Goal: Transaction & Acquisition: Purchase product/service

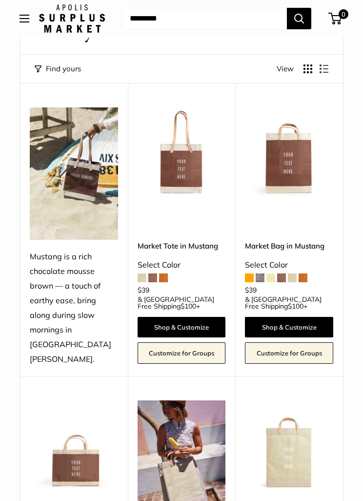
scroll to position [71, 0]
click at [204, 317] on link "Shop & Customize" at bounding box center [182, 327] width 88 height 21
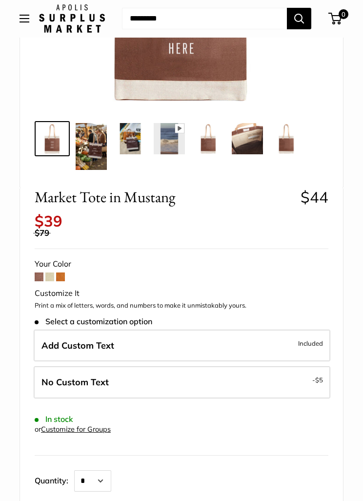
scroll to position [257, 0]
click at [256, 330] on label "Add Custom Text Included" at bounding box center [182, 346] width 297 height 32
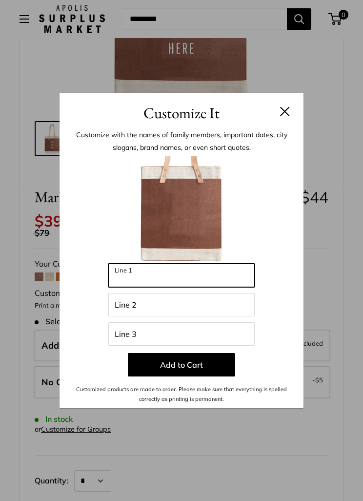
click at [209, 287] on input "Line 1" at bounding box center [181, 275] width 147 height 23
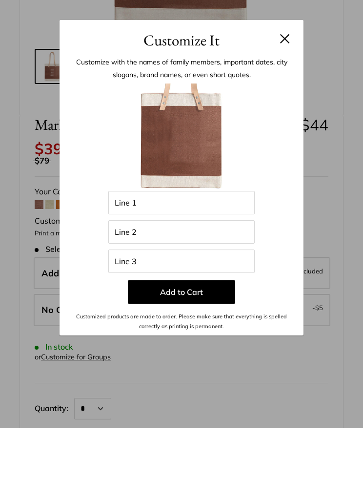
click at [286, 107] on button at bounding box center [285, 112] width 10 height 10
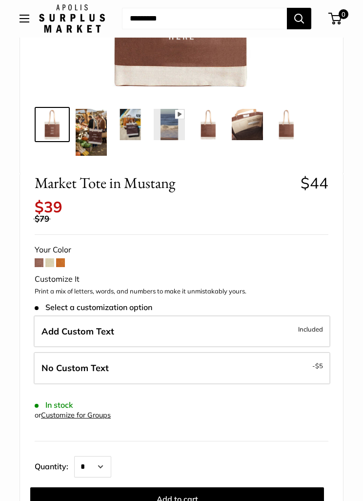
scroll to position [272, 0]
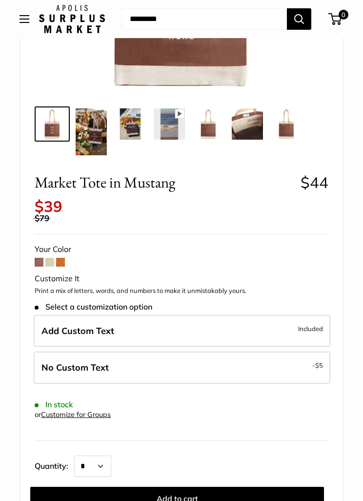
click at [110, 410] on link "Customize for Groups" at bounding box center [76, 414] width 70 height 9
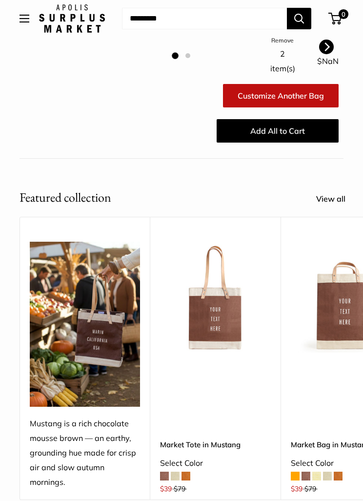
scroll to position [265, 0]
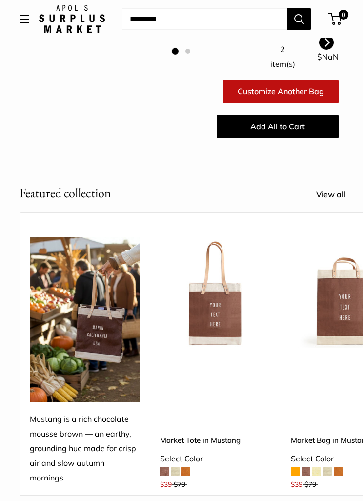
click at [218, 311] on img at bounding box center [215, 292] width 111 height 111
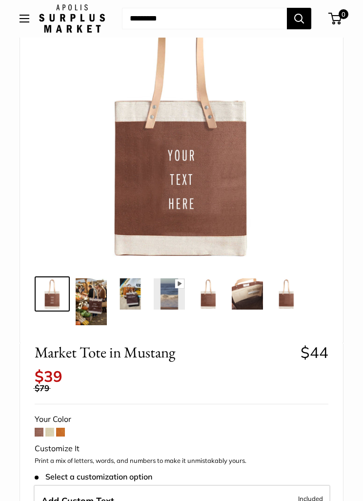
scroll to position [100, 0]
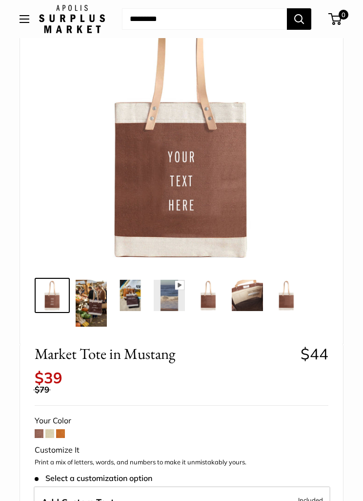
click at [92, 301] on img at bounding box center [91, 303] width 31 height 47
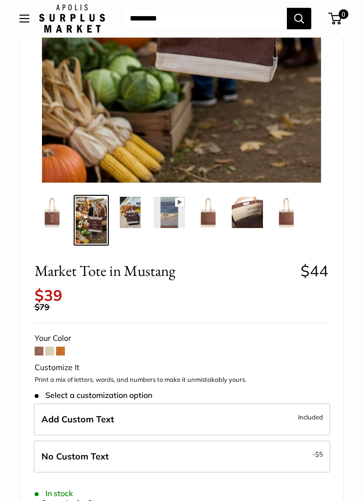
scroll to position [323, 0]
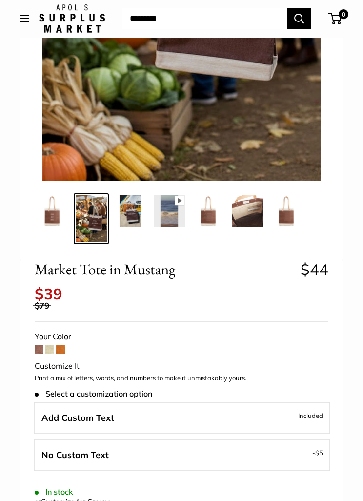
click at [45, 346] on span at bounding box center [49, 350] width 9 height 9
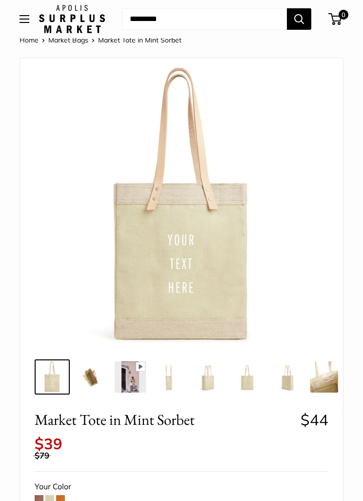
scroll to position [19, 0]
click at [91, 378] on img at bounding box center [91, 376] width 31 height 31
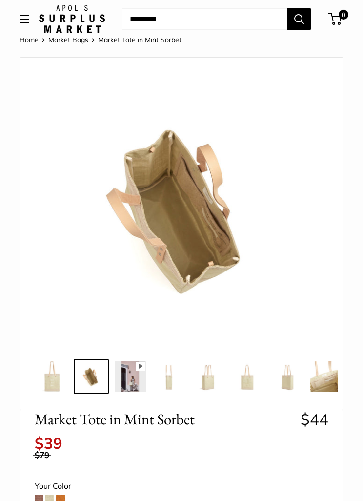
click at [216, 383] on img at bounding box center [208, 376] width 31 height 31
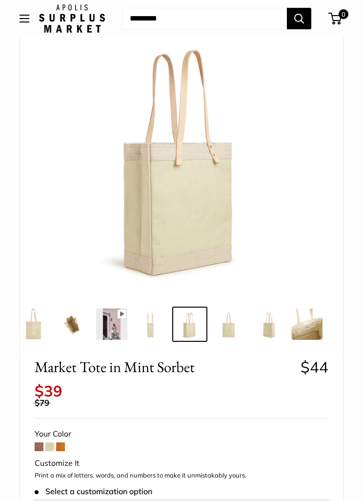
scroll to position [73, 0]
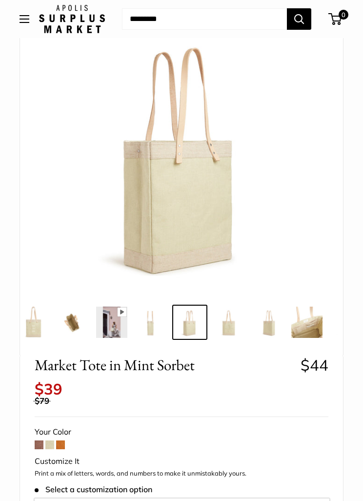
click at [64, 441] on span at bounding box center [60, 445] width 9 height 9
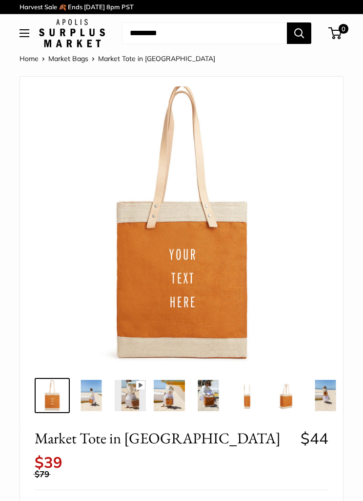
click at [213, 396] on img at bounding box center [208, 395] width 31 height 31
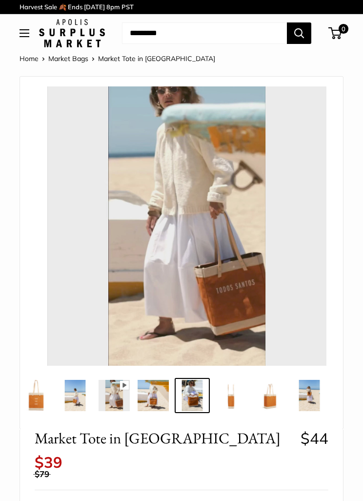
scroll to position [0, 19]
